Goal: Find specific page/section: Find specific page/section

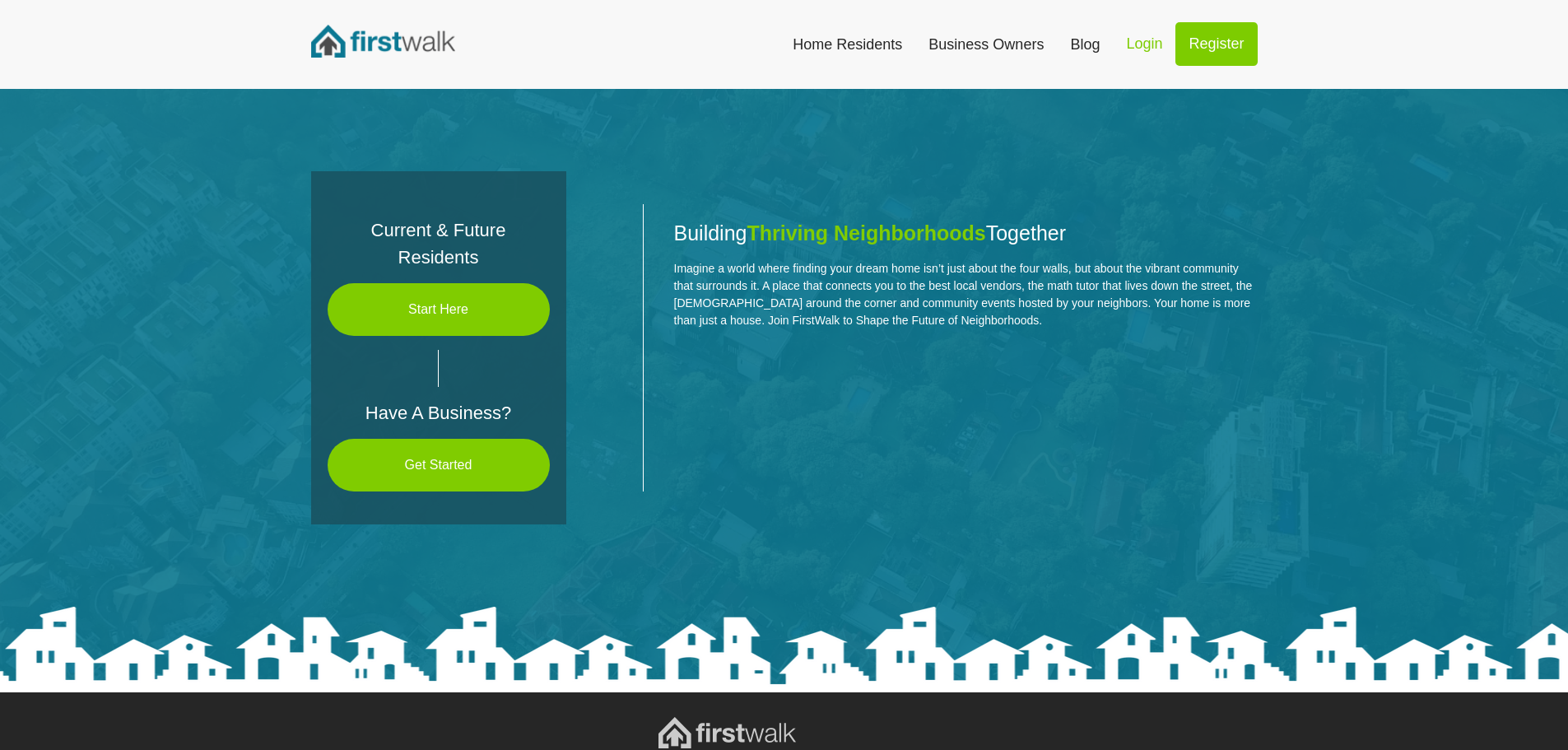
click at [440, 303] on link "Start Here" at bounding box center [438, 310] width 222 height 53
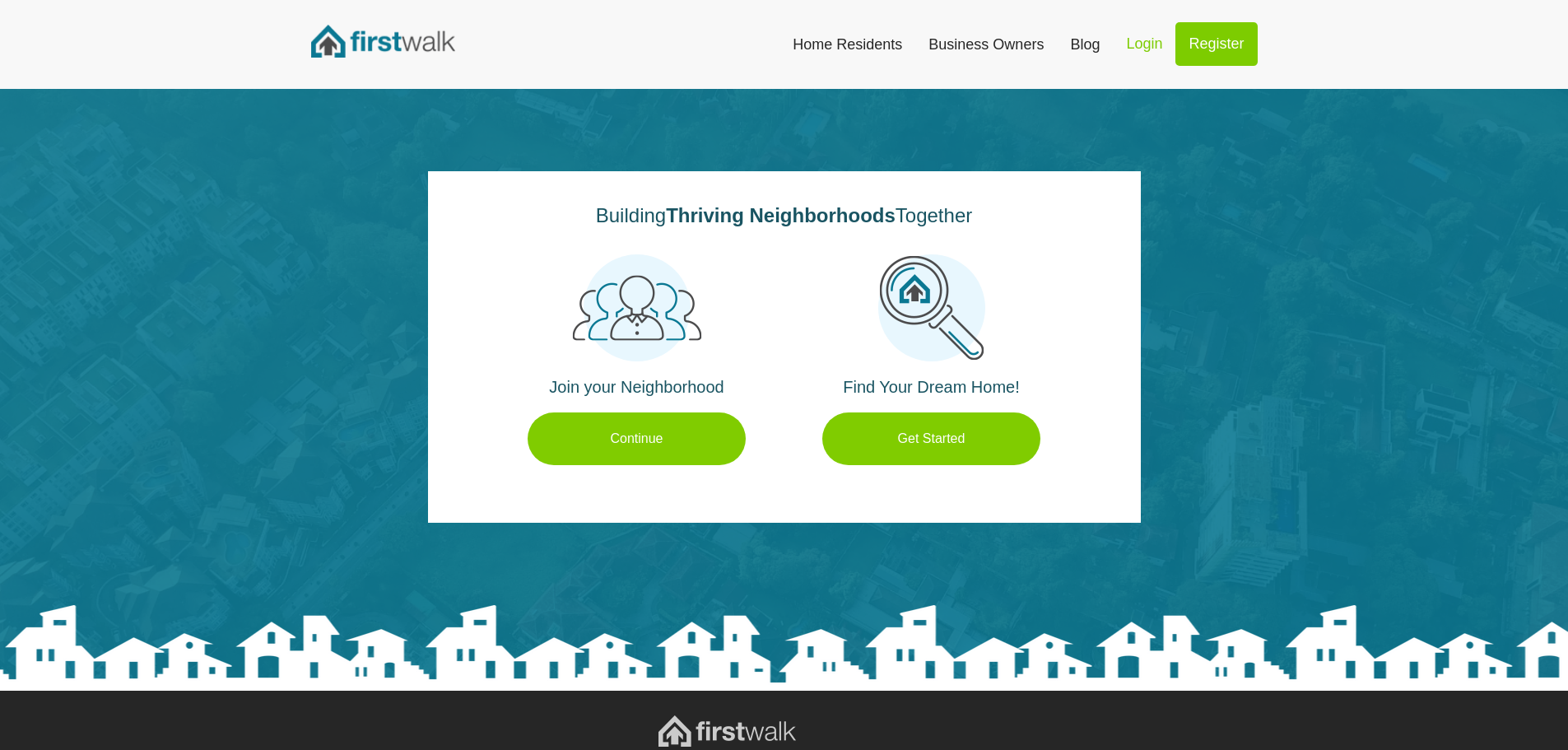
click at [931, 438] on link "Get Started" at bounding box center [931, 439] width 218 height 53
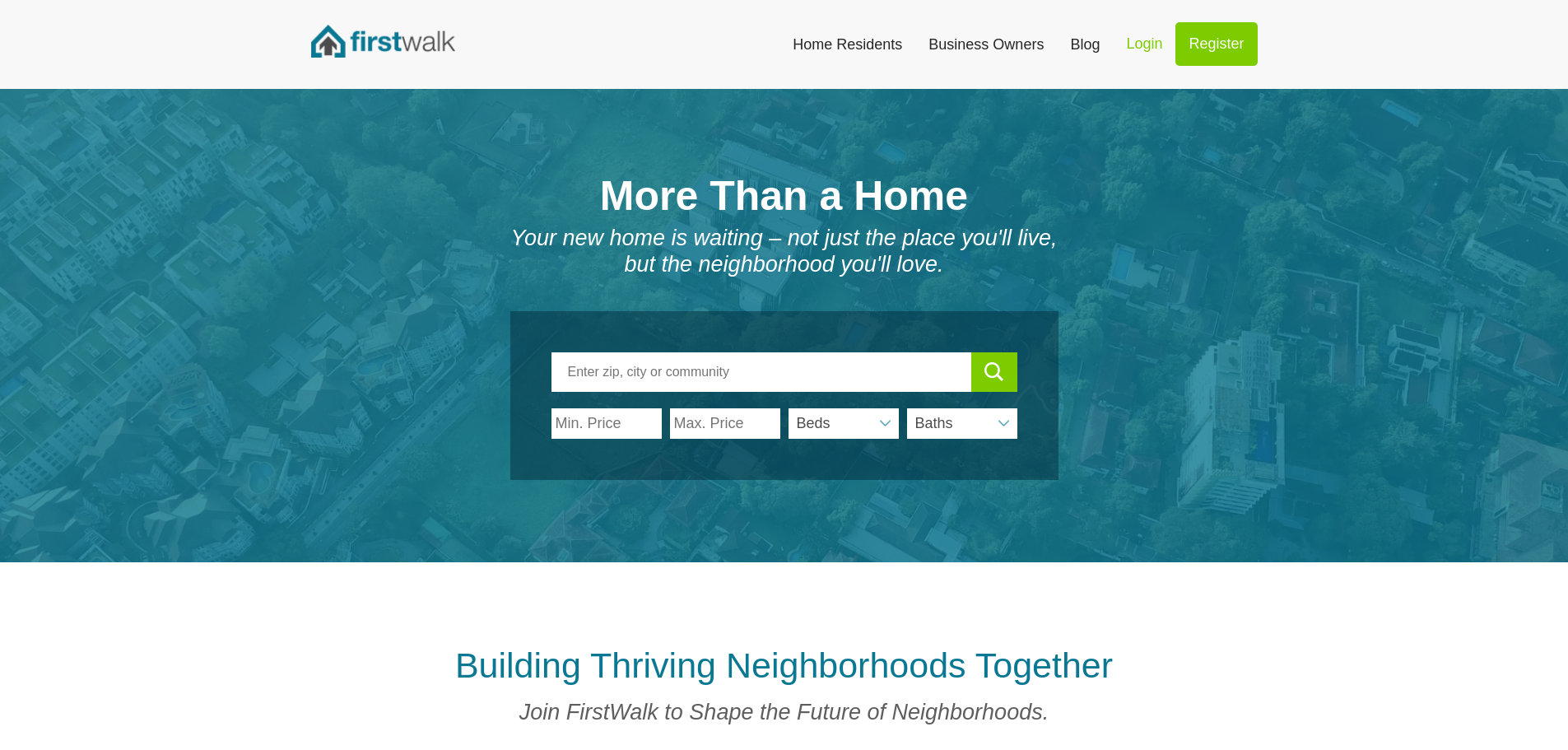
click at [715, 377] on input "text" at bounding box center [761, 372] width 420 height 40
click at [612, 372] on input "The Hulls of [GEOGRAPHIC_DATA]" at bounding box center [761, 372] width 420 height 40
type input "The Hills of [GEOGRAPHIC_DATA]"
click at [993, 378] on span "submit" at bounding box center [994, 372] width 19 height 19
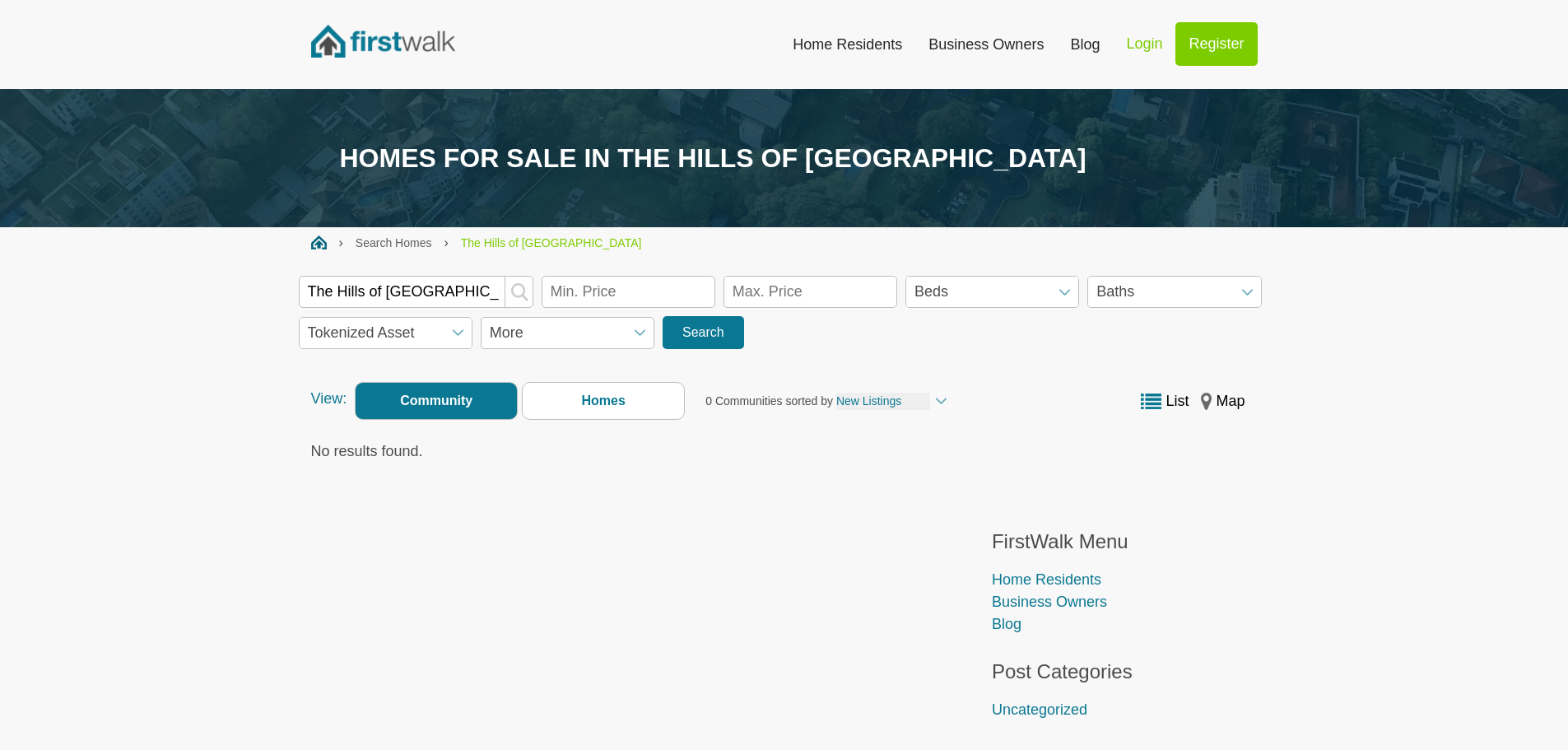
click at [487, 399] on label "Community" at bounding box center [436, 400] width 163 height 38
click at [0, 0] on input "Community" at bounding box center [0, 0] width 0 height 0
